Goal: Task Accomplishment & Management: Manage account settings

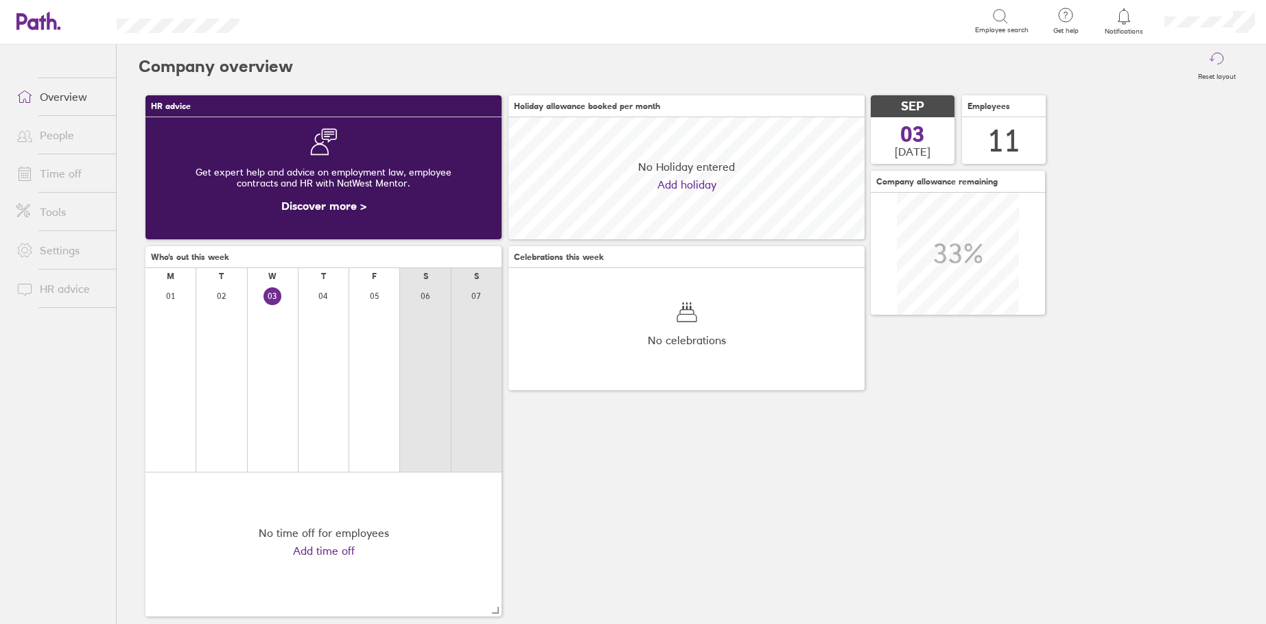
scroll to position [122, 356]
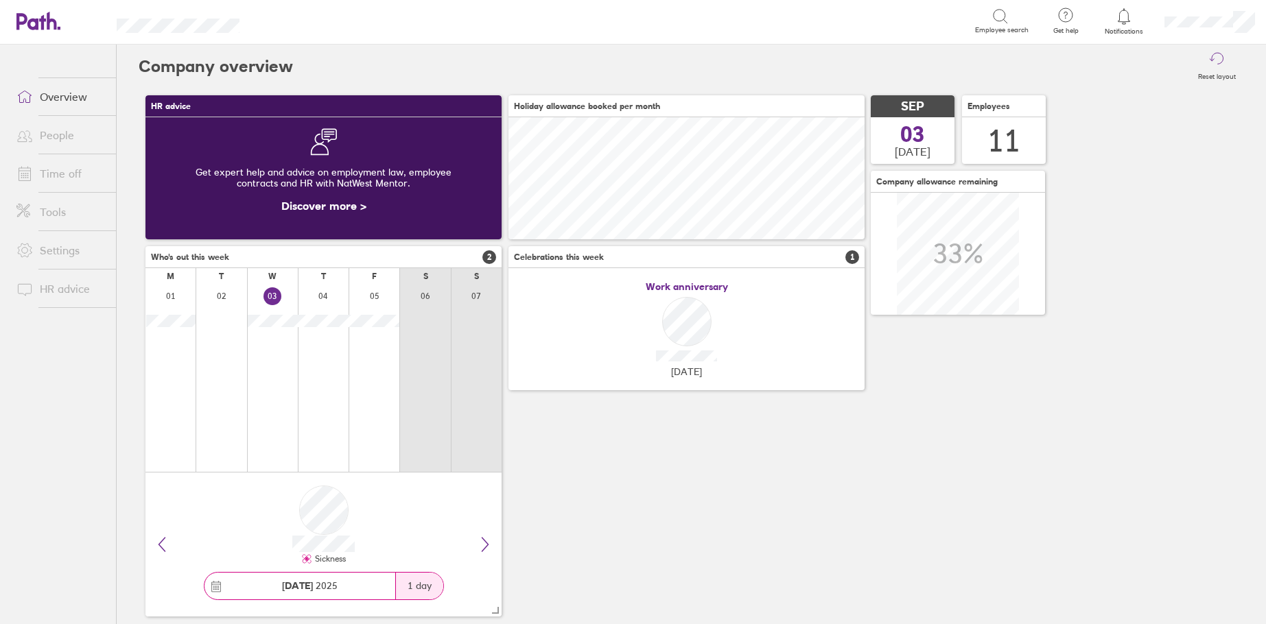
click at [1121, 25] on div at bounding box center [1124, 16] width 45 height 19
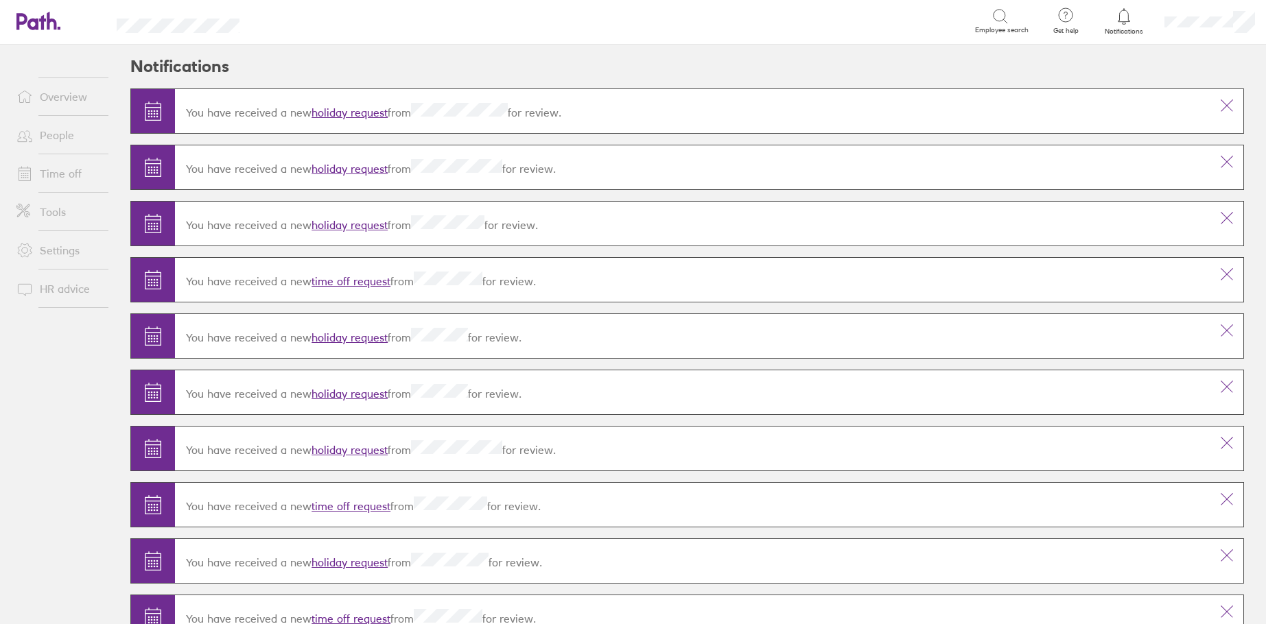
click at [349, 117] on link "holiday request" at bounding box center [349, 113] width 76 height 14
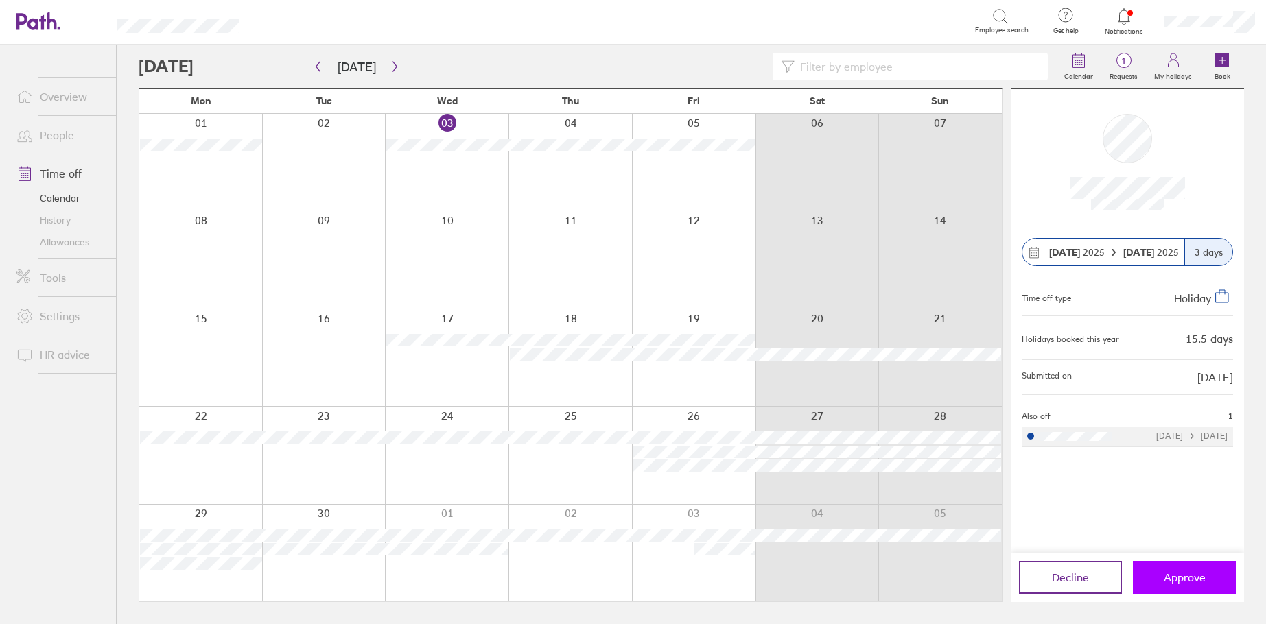
click at [1205, 576] on button "Approve" at bounding box center [1183, 577] width 103 height 33
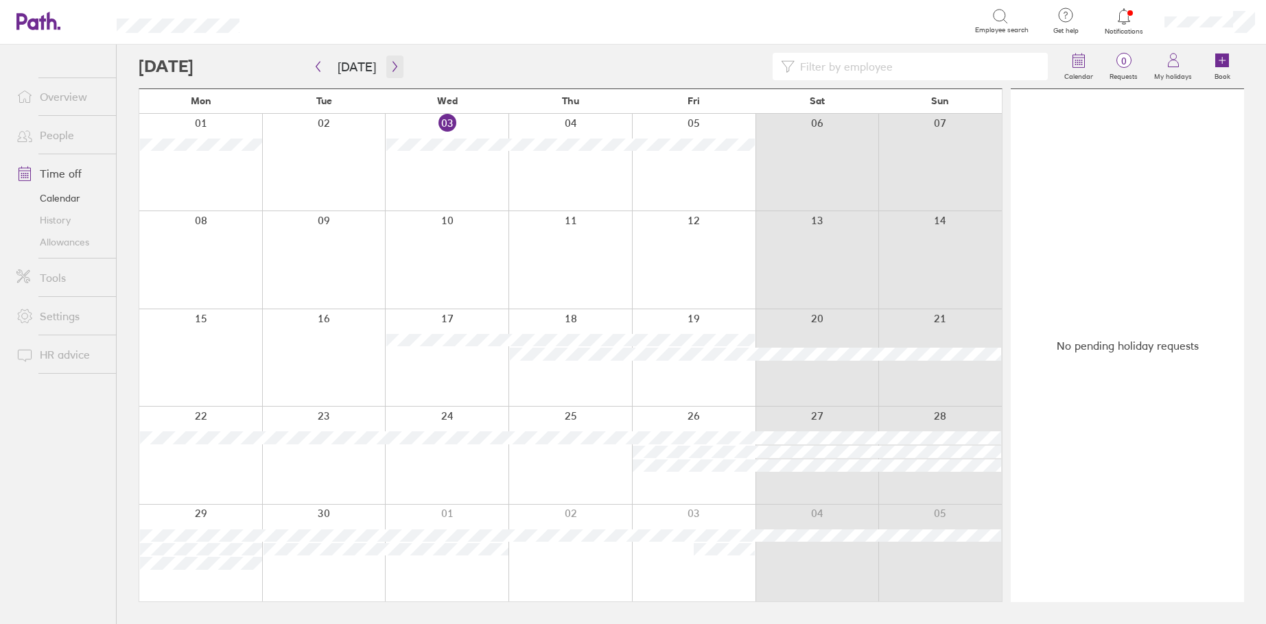
click at [396, 67] on button "button" at bounding box center [394, 67] width 17 height 23
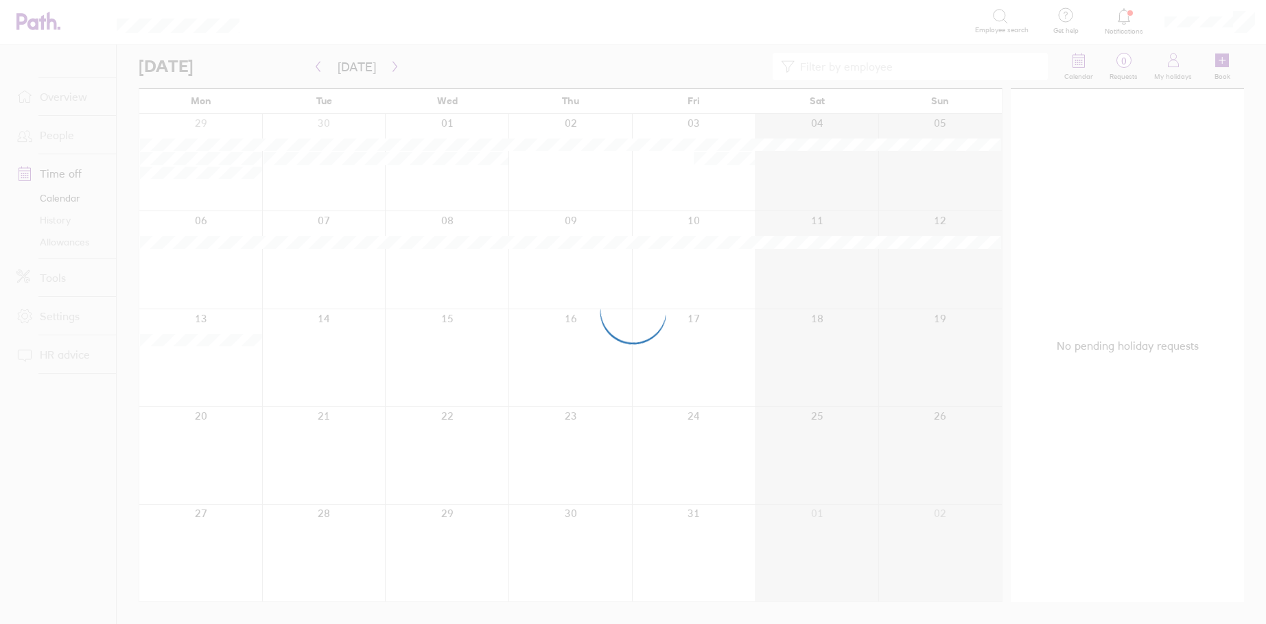
click at [395, 67] on div at bounding box center [633, 312] width 1266 height 624
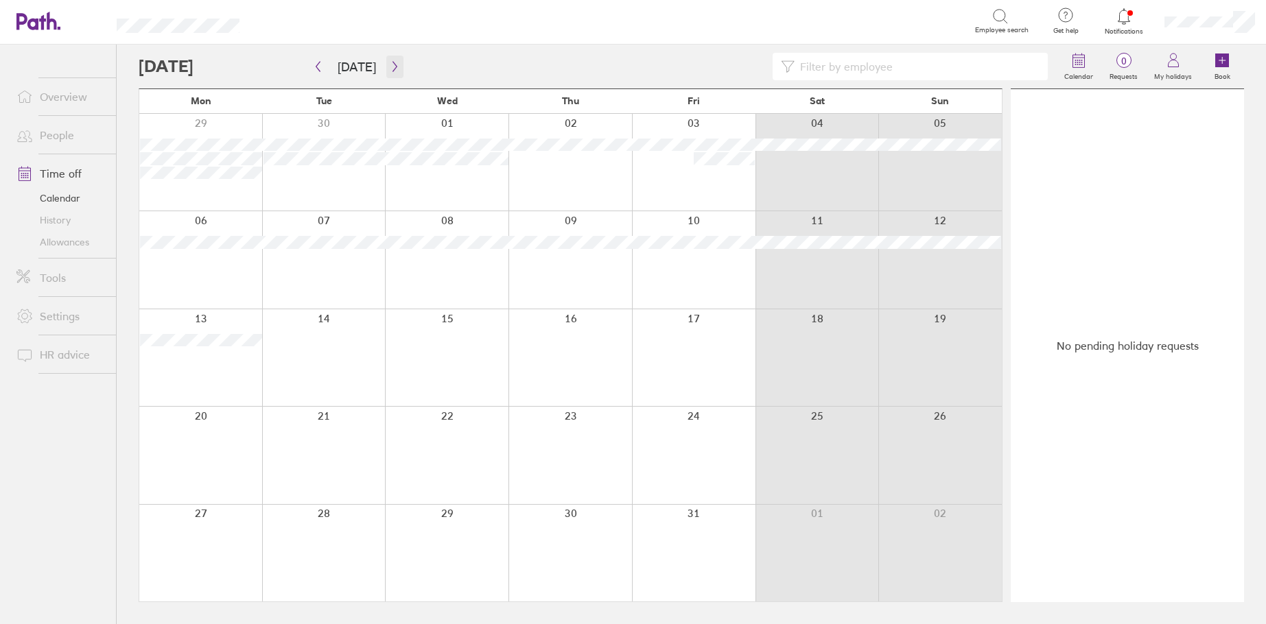
click at [392, 66] on icon "button" at bounding box center [395, 66] width 10 height 11
click at [71, 91] on link "Overview" at bounding box center [60, 96] width 110 height 27
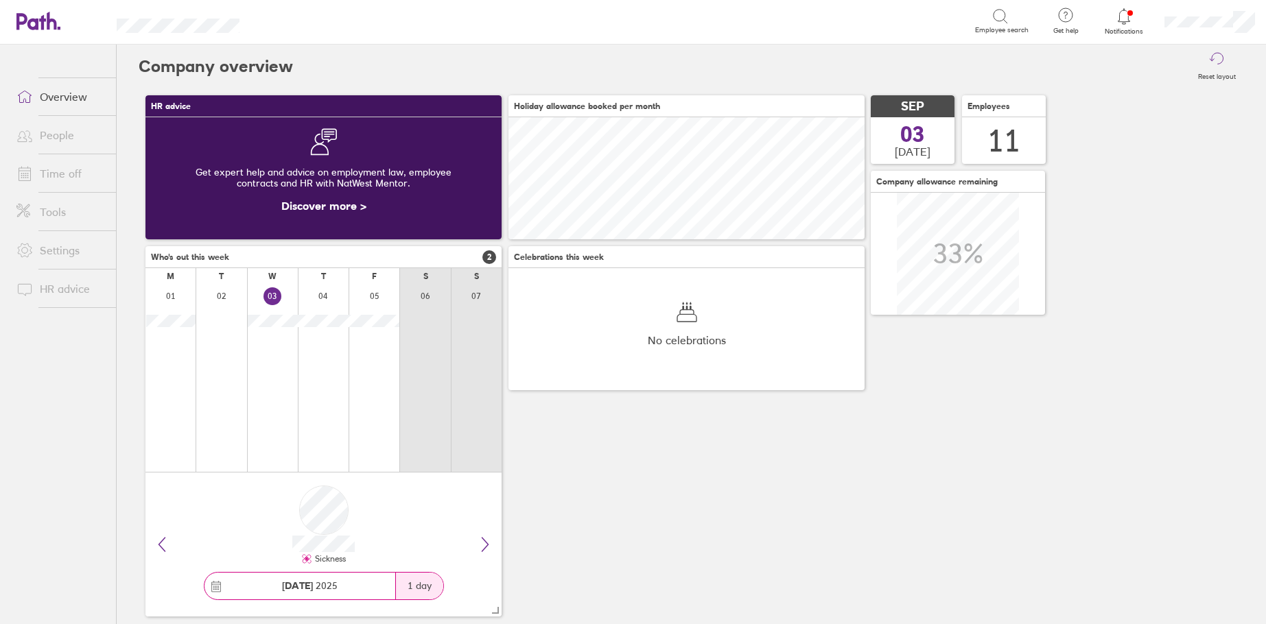
scroll to position [122, 356]
